Goal: Go to known website: Access a specific website the user already knows

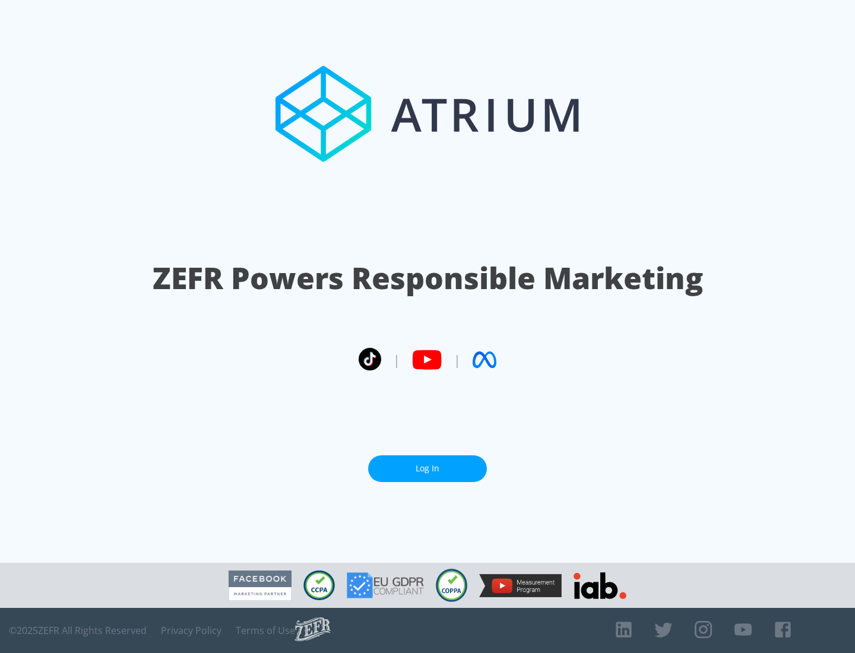
click at [427, 468] on link "Log In" at bounding box center [427, 468] width 119 height 27
